Goal: Information Seeking & Learning: Learn about a topic

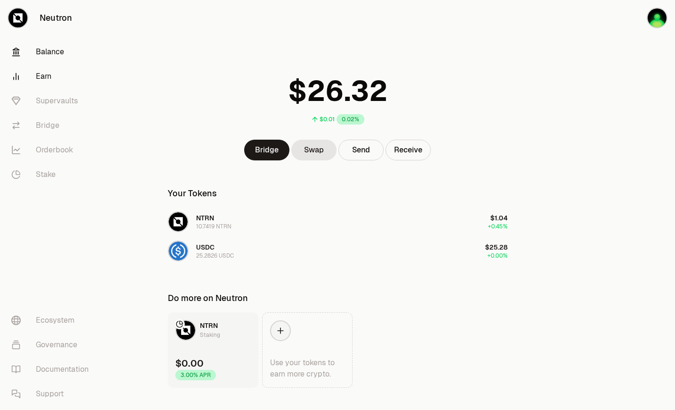
click at [35, 81] on link "Earn" at bounding box center [53, 76] width 98 height 25
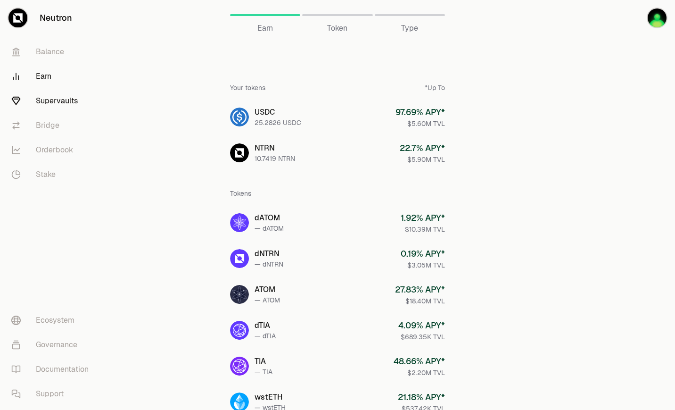
click at [54, 100] on link "Supervaults" at bounding box center [53, 101] width 98 height 25
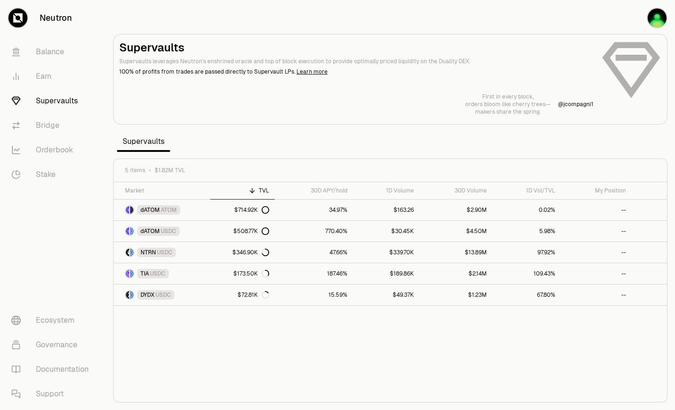
click at [628, 60] on div "Supervaults Supervaults leverages Neutron's enshrined oracle and top of block e…" at bounding box center [390, 77] width 542 height 75
click at [637, 53] on div "Supervaults Supervaults leverages Neutron's enshrined oracle and top of block e…" at bounding box center [390, 77] width 542 height 75
click at [658, 18] on img "button" at bounding box center [657, 17] width 19 height 19
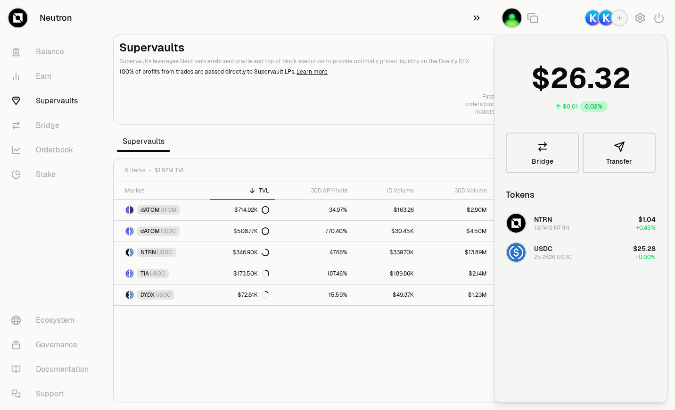
click at [480, 20] on icon "button" at bounding box center [477, 17] width 10 height 11
